Goal: Task Accomplishment & Management: Complete application form

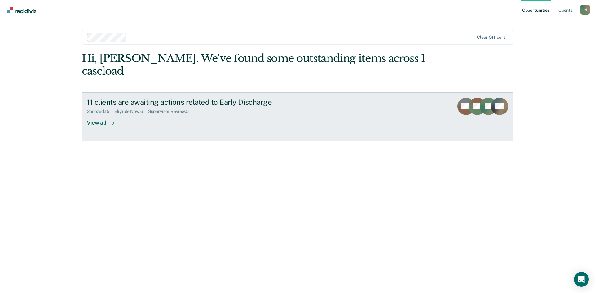
click at [103, 114] on div "View all" at bounding box center [104, 120] width 35 height 12
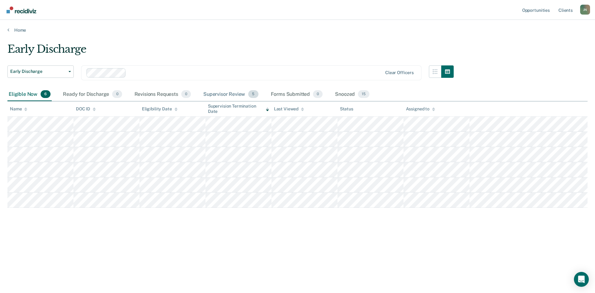
click at [220, 91] on div "Supervisor Review 5" at bounding box center [231, 95] width 58 height 14
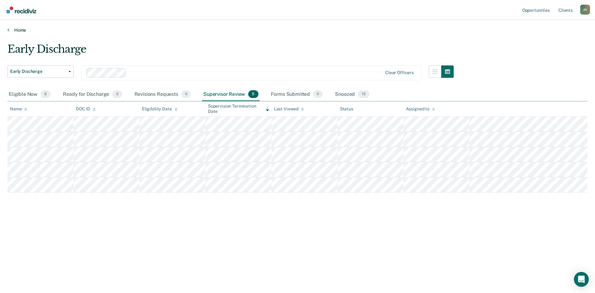
click at [20, 30] on link "Home" at bounding box center [297, 30] width 580 height 6
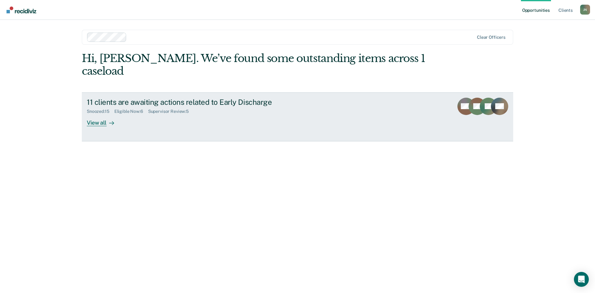
click at [96, 114] on div "View all" at bounding box center [104, 120] width 35 height 12
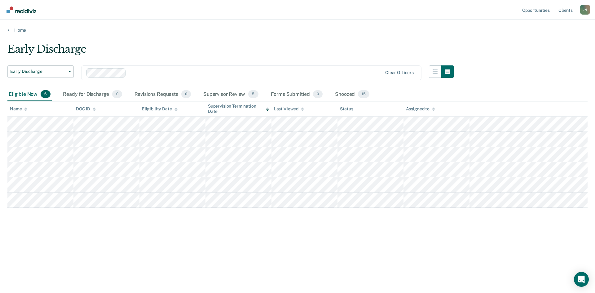
click at [29, 96] on div "Eligible Now 6" at bounding box center [29, 95] width 44 height 14
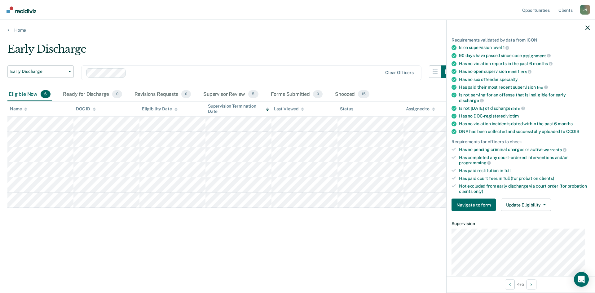
scroll to position [124, 0]
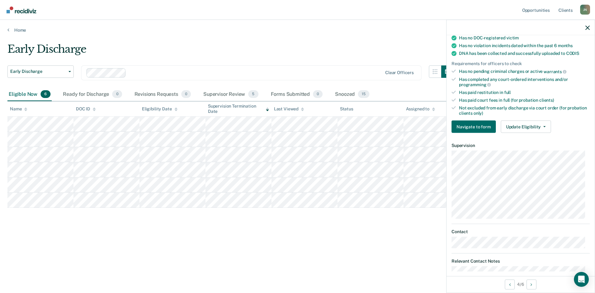
click at [541, 119] on div "Requirements validated by data from ICON Is on supervision level 1 90 days have…" at bounding box center [520, 43] width 148 height 189
click at [540, 122] on button "Update Eligibility" at bounding box center [525, 126] width 50 height 12
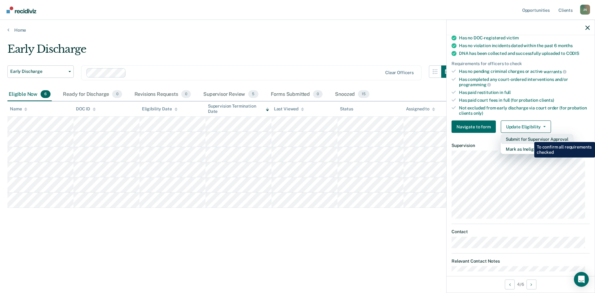
click at [529, 137] on button "Submit for Supervisor Approval" at bounding box center [536, 139] width 72 height 10
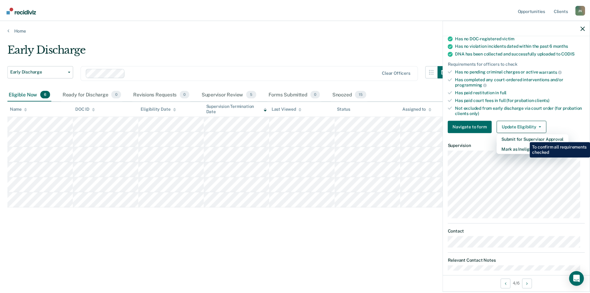
scroll to position [57, 0]
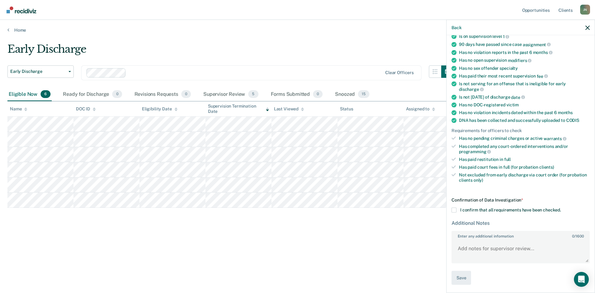
click at [456, 210] on label "I confirm that all requirements have been checked." at bounding box center [520, 209] width 138 height 5
click at [560, 207] on input "I confirm that all requirements have been checked." at bounding box center [560, 207] width 0 height 0
click at [463, 279] on button "Save" at bounding box center [461, 278] width 20 height 14
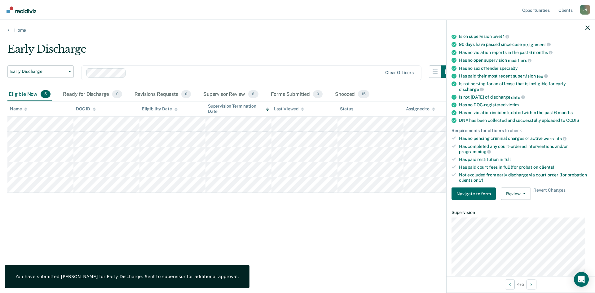
click at [589, 26] on div at bounding box center [520, 27] width 148 height 15
click at [586, 29] on icon "button" at bounding box center [587, 27] width 4 height 4
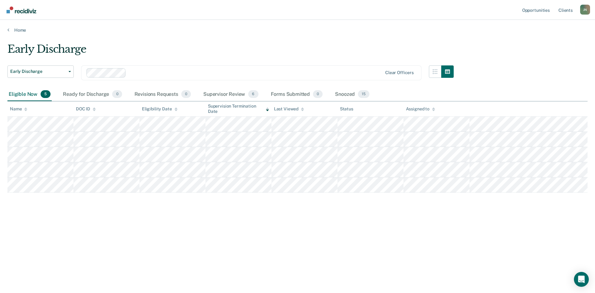
click at [17, 91] on div "Eligible Now 5" at bounding box center [29, 95] width 44 height 14
click at [211, 96] on div "Supervisor Review 6" at bounding box center [231, 95] width 58 height 14
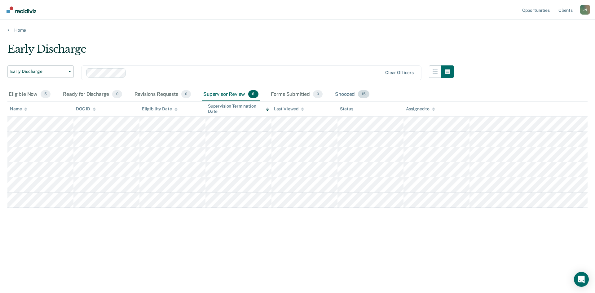
click at [353, 94] on div "Snoozed 15" at bounding box center [351, 95] width 37 height 14
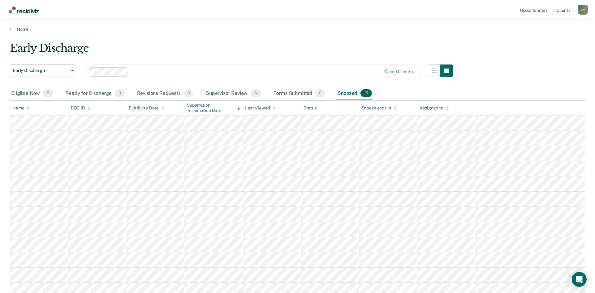
scroll to position [0, 0]
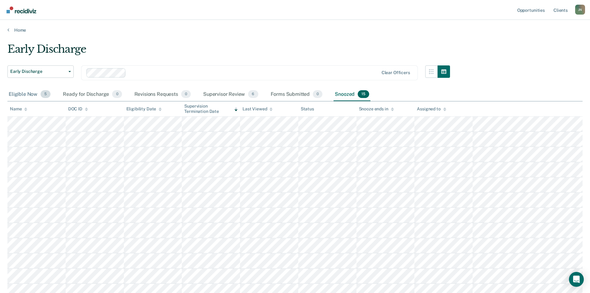
click at [20, 94] on div "Eligible Now 5" at bounding box center [29, 95] width 44 height 14
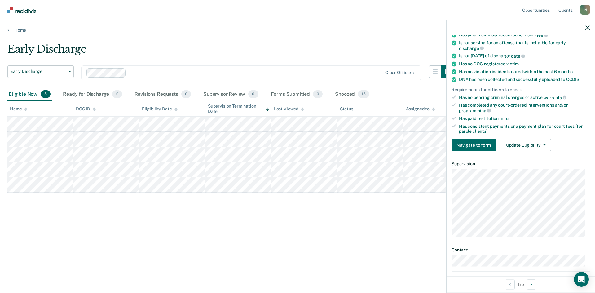
scroll to position [124, 0]
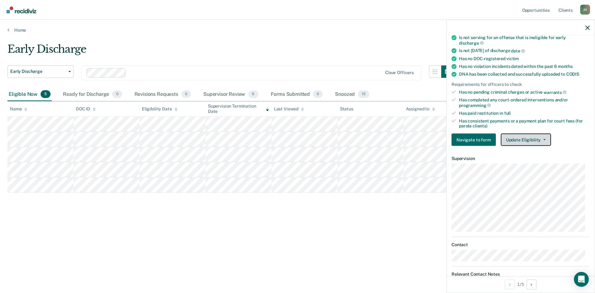
click at [536, 138] on button "Update Eligibility" at bounding box center [525, 139] width 50 height 12
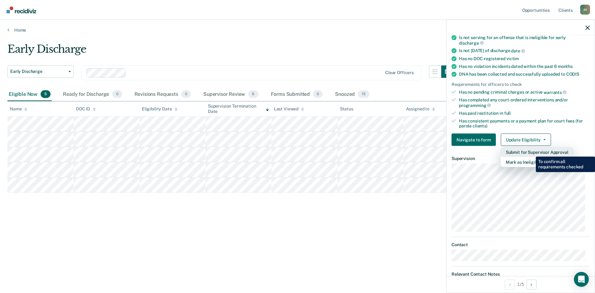
click at [531, 152] on button "Submit for Supervisor Approval" at bounding box center [536, 152] width 72 height 10
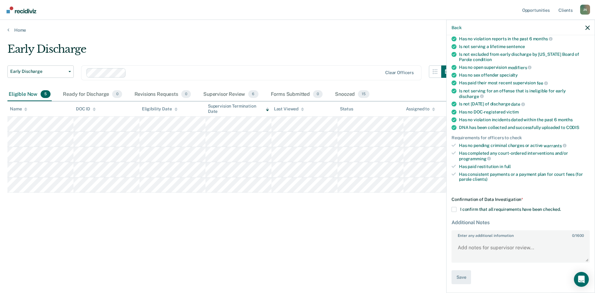
scroll to position [70, 0]
click at [454, 208] on span at bounding box center [453, 209] width 5 height 5
click at [560, 207] on input "I confirm that all requirements have been checked." at bounding box center [560, 207] width 0 height 0
click at [462, 277] on button "Save" at bounding box center [461, 277] width 20 height 14
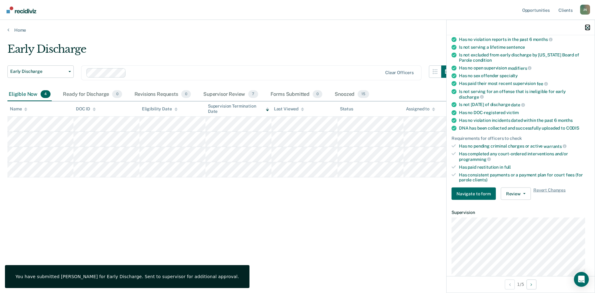
click at [586, 28] on icon "button" at bounding box center [587, 27] width 4 height 4
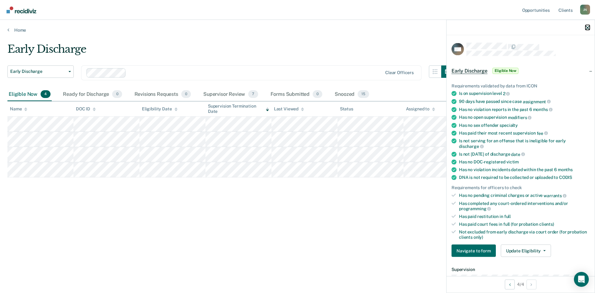
click at [587, 27] on icon "button" at bounding box center [587, 27] width 4 height 4
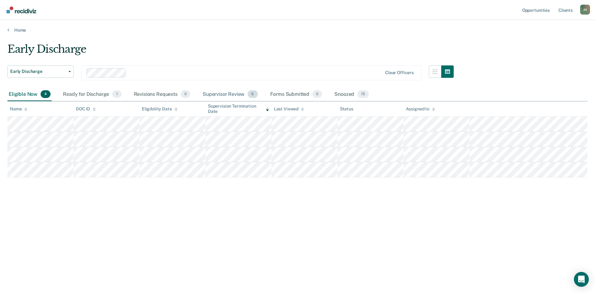
click at [228, 95] on div "Supervisor Review 6" at bounding box center [230, 95] width 58 height 14
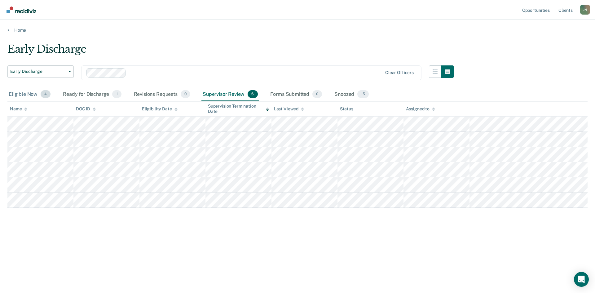
click at [33, 94] on div "Eligible Now 4" at bounding box center [29, 95] width 44 height 14
